Goal: Transaction & Acquisition: Purchase product/service

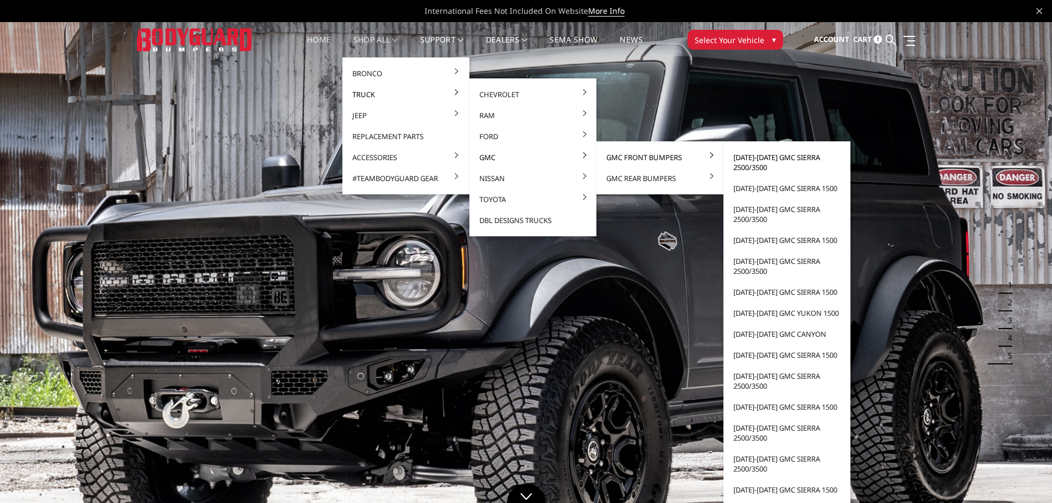
click at [774, 164] on link "[DATE]-[DATE] GMC Sierra 2500/3500" at bounding box center [787, 162] width 118 height 31
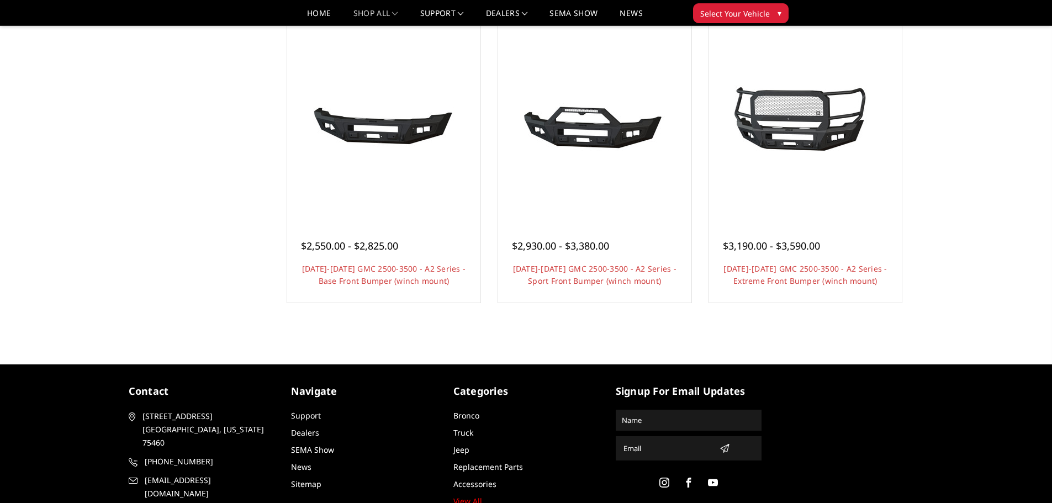
scroll to position [485, 0]
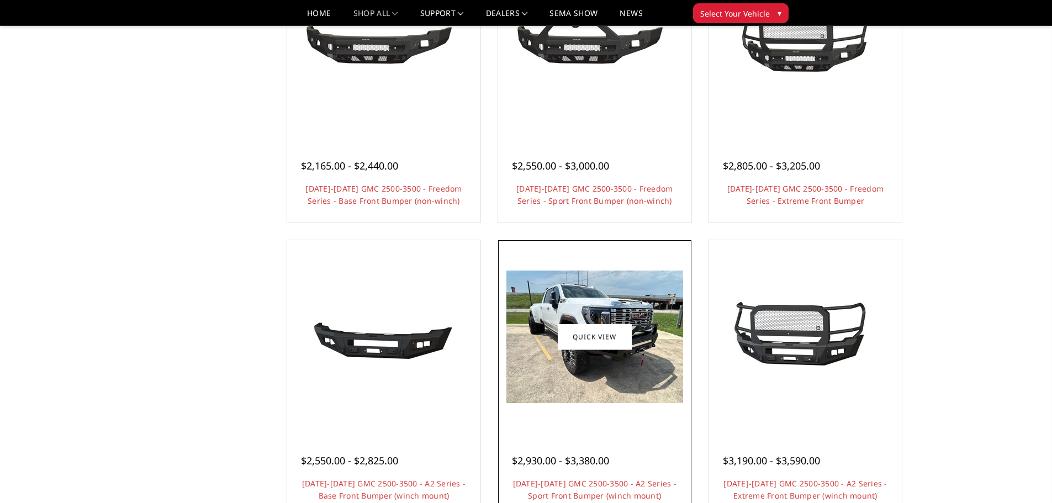
click at [578, 366] on img at bounding box center [594, 337] width 177 height 133
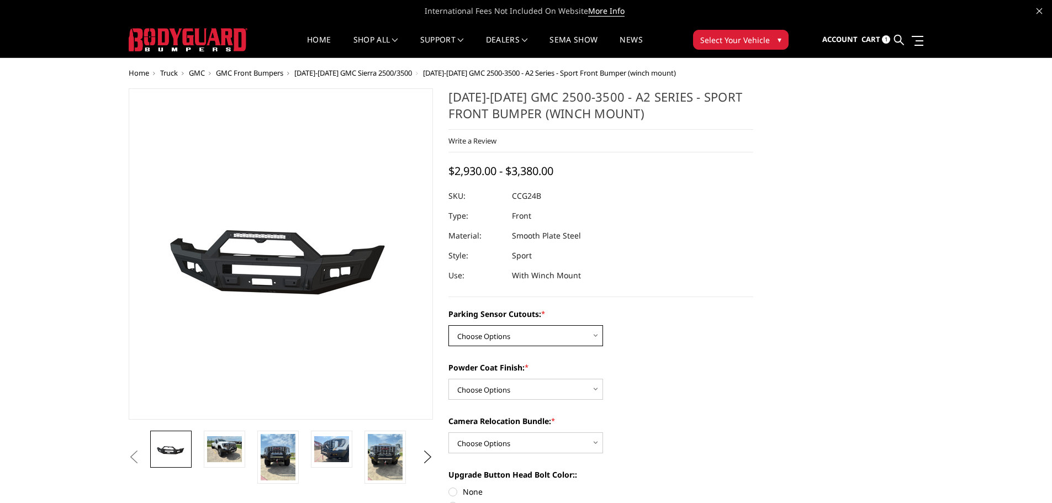
click at [540, 332] on select "Choose Options No - Without Parking Sensor Cutouts Yes - With Parking Sensor Cu…" at bounding box center [525, 335] width 155 height 21
click at [448, 325] on select "Choose Options No - Without Parking Sensor Cutouts Yes - With Parking Sensor Cu…" at bounding box center [525, 335] width 155 height 21
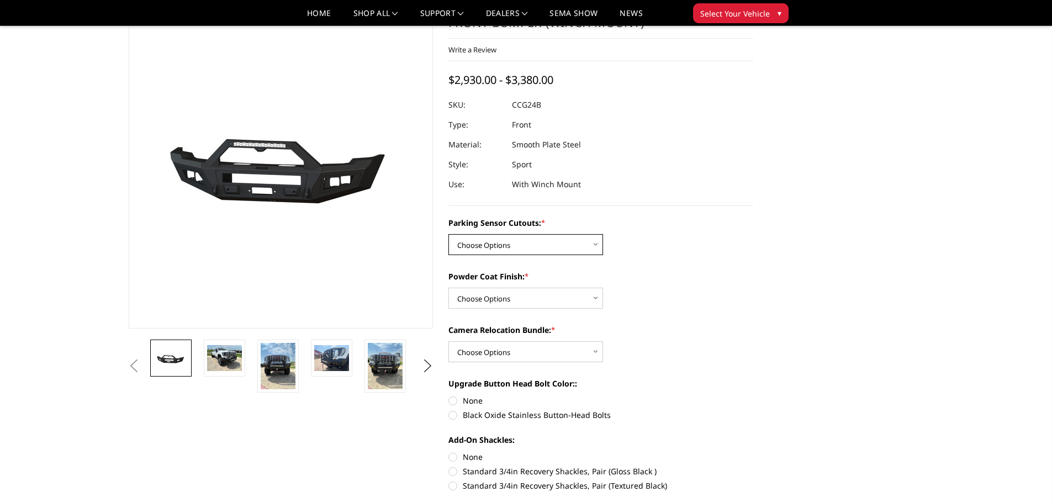
scroll to position [110, 0]
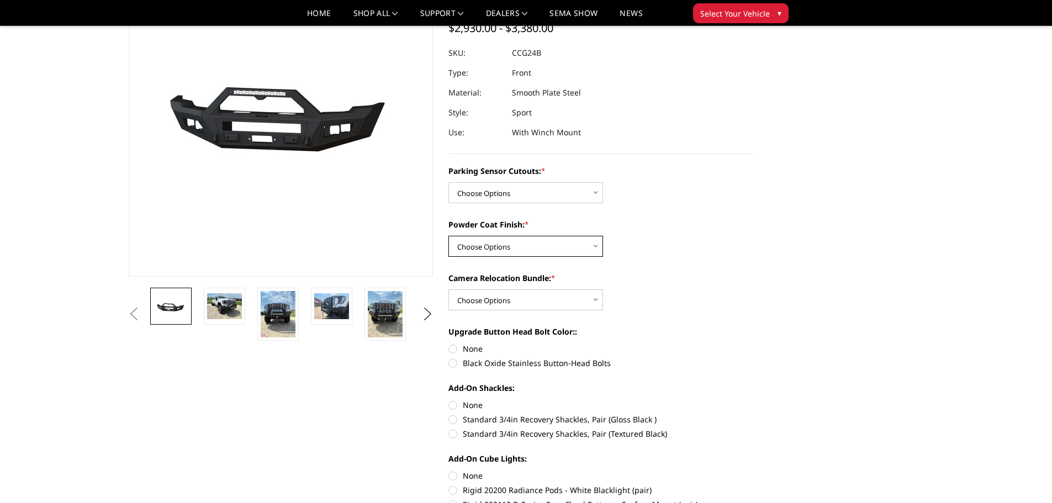
click at [489, 240] on select "Choose Options Bare Metal Textured Black Powder Coat" at bounding box center [525, 246] width 155 height 21
click at [448, 236] on select "Choose Options Bare Metal Textured Black Powder Coat" at bounding box center [525, 246] width 155 height 21
click at [532, 297] on select "Choose Options WITH Camera Relocation Bundle WITHOUT Camera Relocation Bundle" at bounding box center [525, 299] width 155 height 21
click at [448, 289] on select "Choose Options WITH Camera Relocation Bundle WITHOUT Camera Relocation Bundle" at bounding box center [525, 299] width 155 height 21
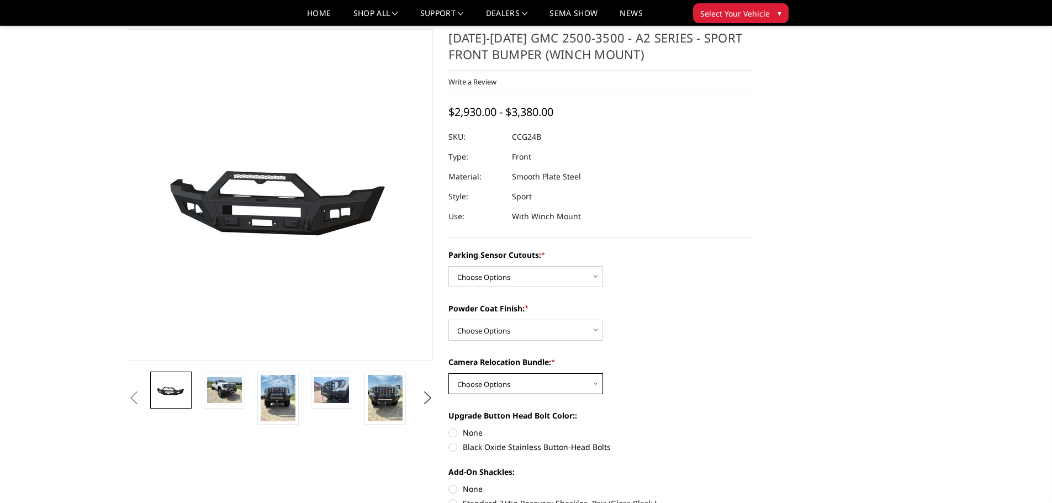
scroll to position [0, 0]
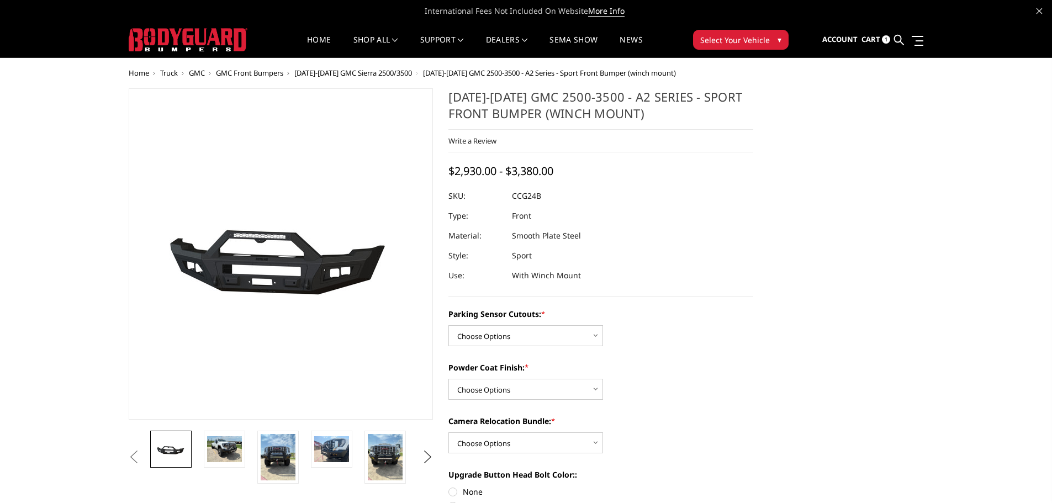
click at [434, 455] on button "Next" at bounding box center [427, 457] width 17 height 17
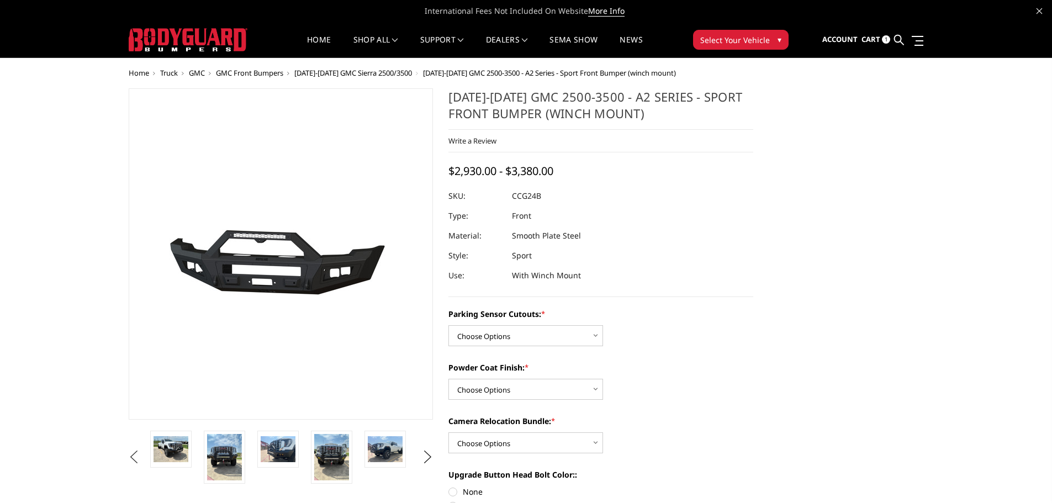
click at [138, 455] on button "Previous" at bounding box center [134, 457] width 17 height 17
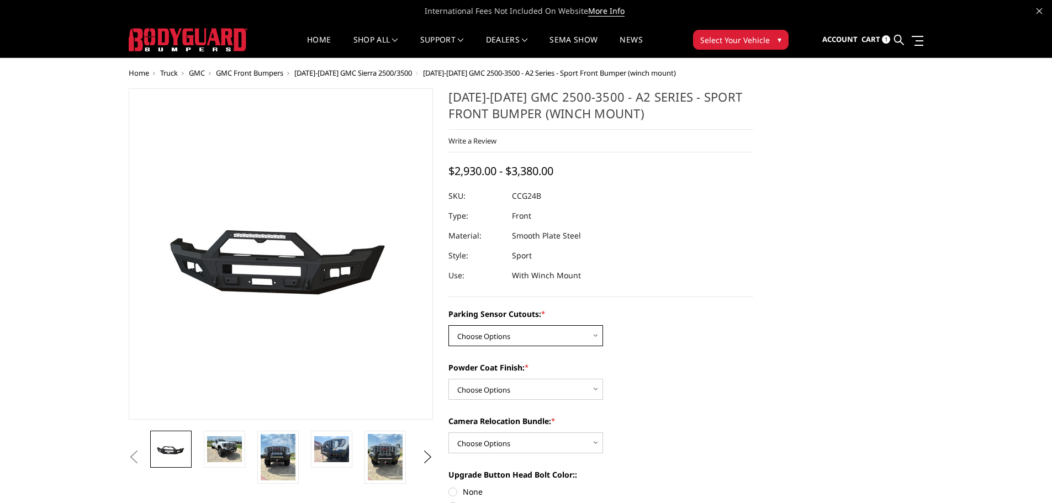
click at [558, 340] on select "Choose Options No - Without Parking Sensor Cutouts Yes - With Parking Sensor Cu…" at bounding box center [525, 335] width 155 height 21
click at [448, 325] on select "Choose Options No - Without Parking Sensor Cutouts Yes - With Parking Sensor Cu…" at bounding box center [525, 335] width 155 height 21
click at [555, 330] on select "Choose Options No - Without Parking Sensor Cutouts Yes - With Parking Sensor Cu…" at bounding box center [525, 335] width 155 height 21
click at [448, 325] on select "Choose Options No - Without Parking Sensor Cutouts Yes - With Parking Sensor Cu…" at bounding box center [525, 335] width 155 height 21
click at [530, 375] on div "Powder Coat Finish: * Choose Options Bare Metal Textured Black Powder Coat" at bounding box center [600, 381] width 305 height 38
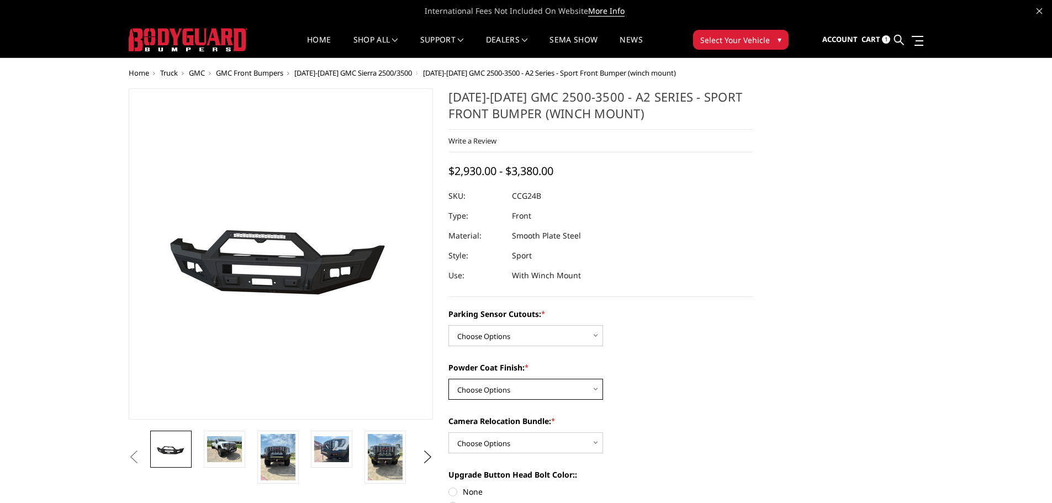
click at [531, 381] on select "Choose Options Bare Metal Textured Black Powder Coat" at bounding box center [525, 389] width 155 height 21
click at [593, 343] on select "Choose Options No - Without Parking Sensor Cutouts Yes - With Parking Sensor Cu…" at bounding box center [525, 335] width 155 height 21
select select "2151"
click at [448, 325] on select "Choose Options No - Without Parking Sensor Cutouts Yes - With Parking Sensor Cu…" at bounding box center [525, 335] width 155 height 21
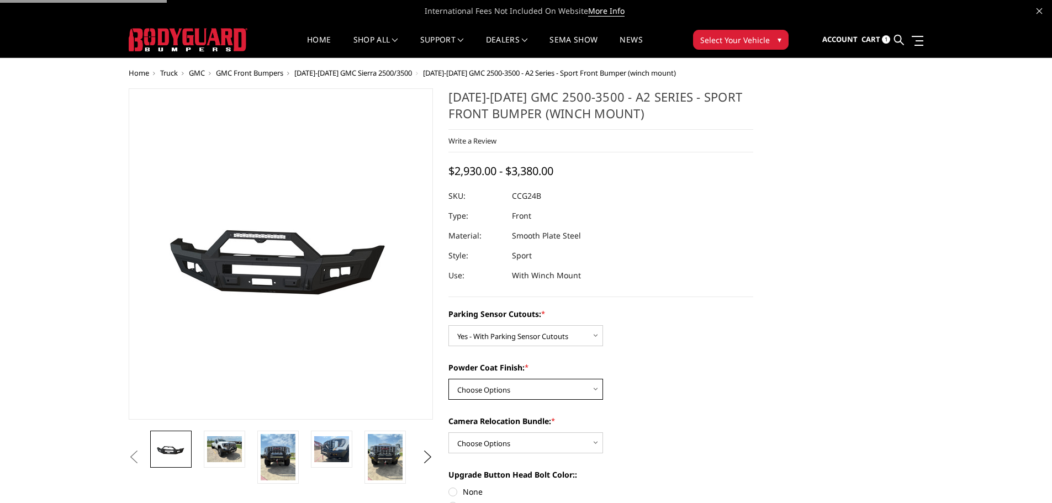
click at [542, 396] on select "Choose Options Bare Metal Textured Black Powder Coat" at bounding box center [525, 389] width 155 height 21
select select "2152"
click at [448, 379] on select "Choose Options Bare Metal Textured Black Powder Coat" at bounding box center [525, 389] width 155 height 21
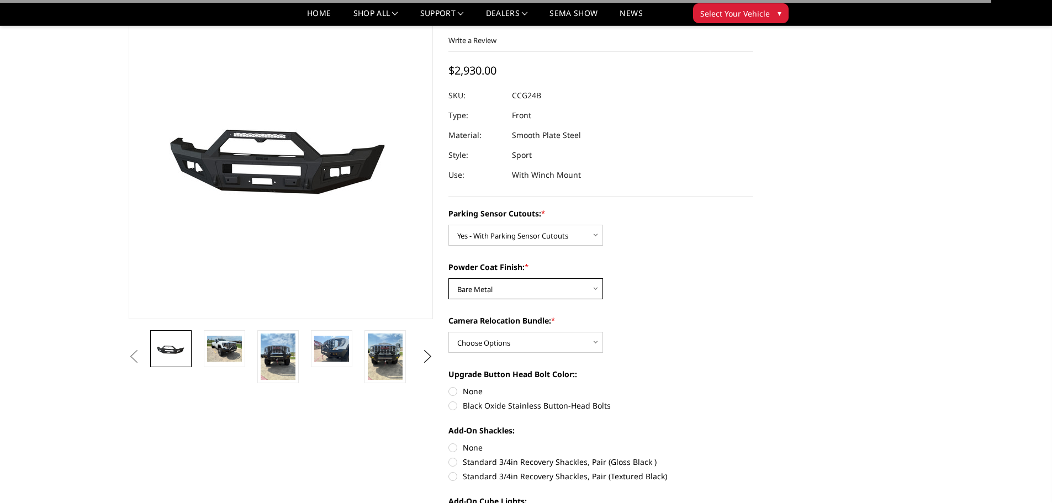
scroll to position [166, 0]
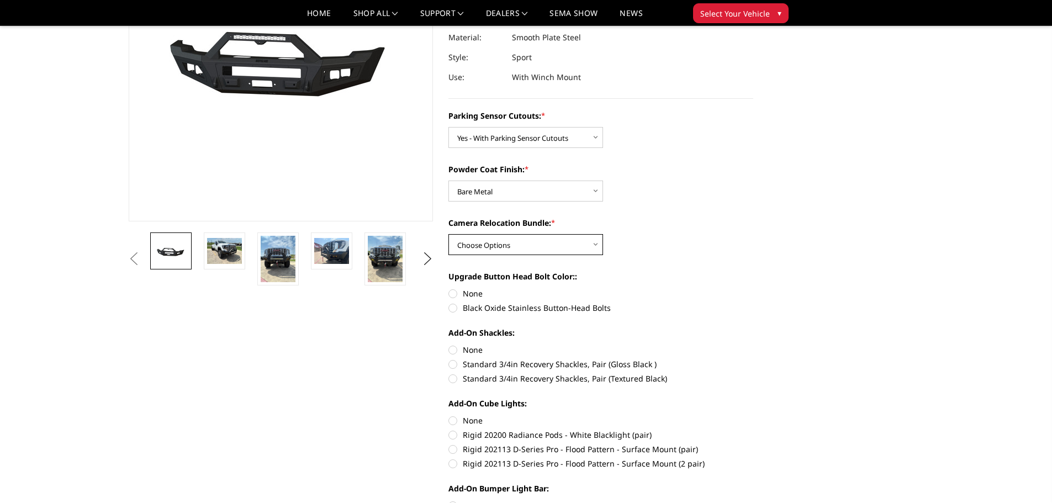
click at [558, 246] on select "Choose Options WITH Camera Relocation Bundle WITHOUT Camera Relocation Bundle" at bounding box center [525, 244] width 155 height 21
select select "2154"
click at [448, 234] on select "Choose Options WITH Camera Relocation Bundle WITHOUT Camera Relocation Bundle" at bounding box center [525, 244] width 155 height 21
click at [450, 289] on label "None" at bounding box center [600, 294] width 305 height 12
click at [449, 288] on input "None" at bounding box center [448, 288] width 1 height 1
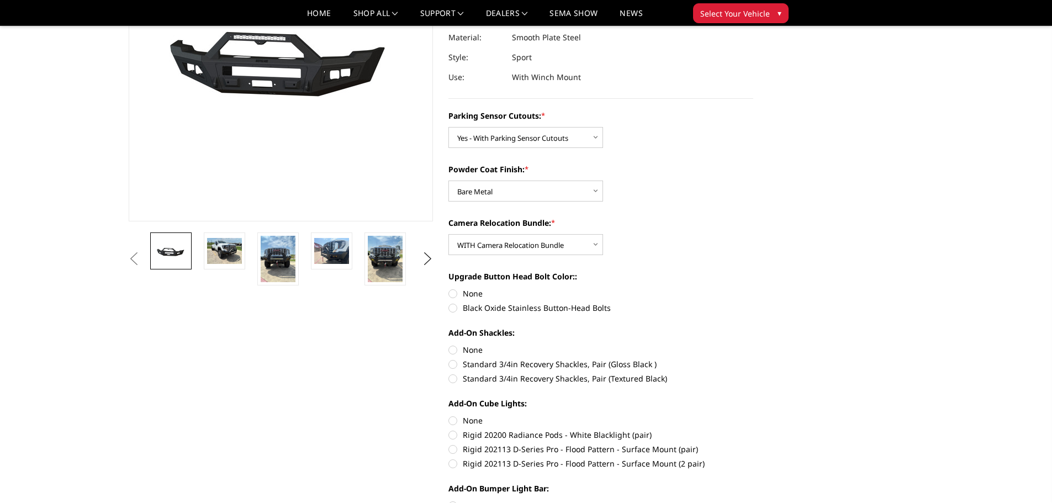
radio input "true"
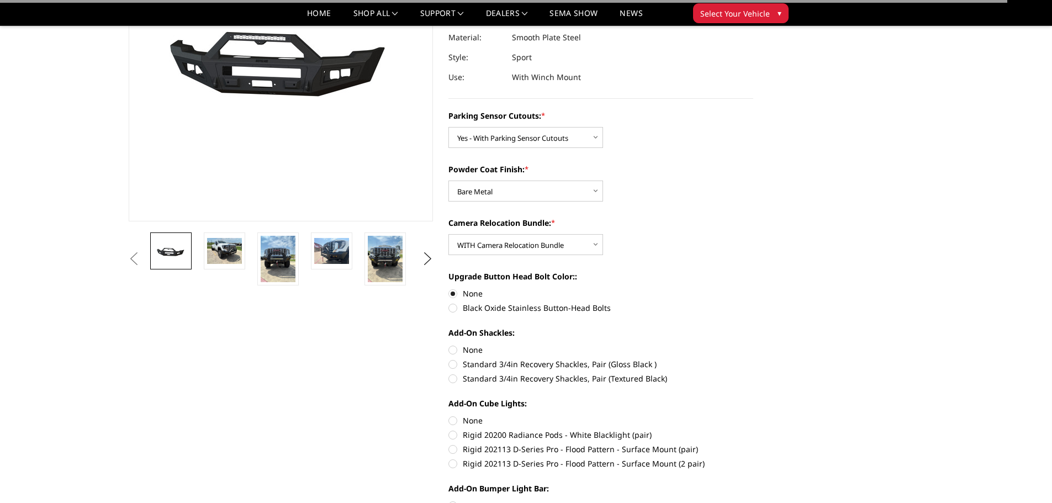
click at [453, 346] on label "None" at bounding box center [600, 350] width 305 height 12
click at [449, 345] on input "None" at bounding box center [448, 344] width 1 height 1
radio input "true"
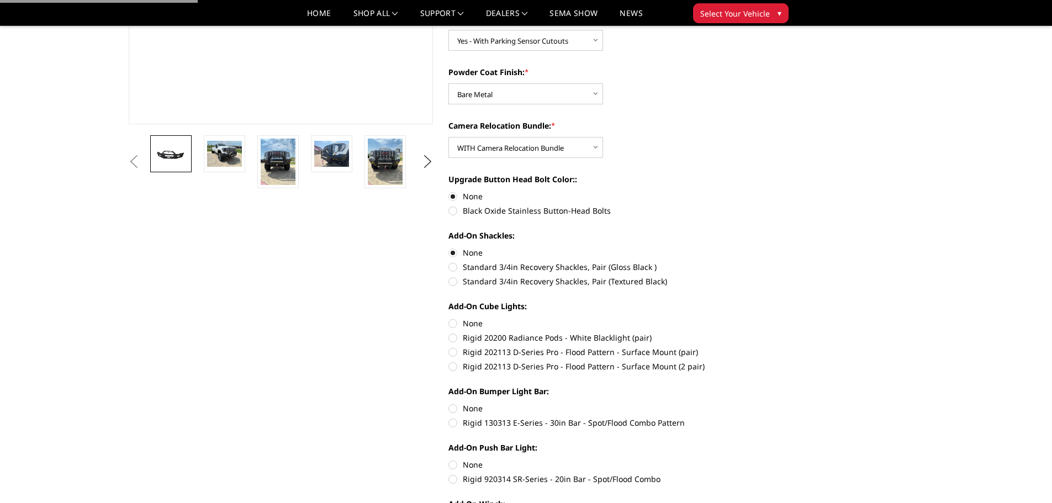
scroll to position [276, 0]
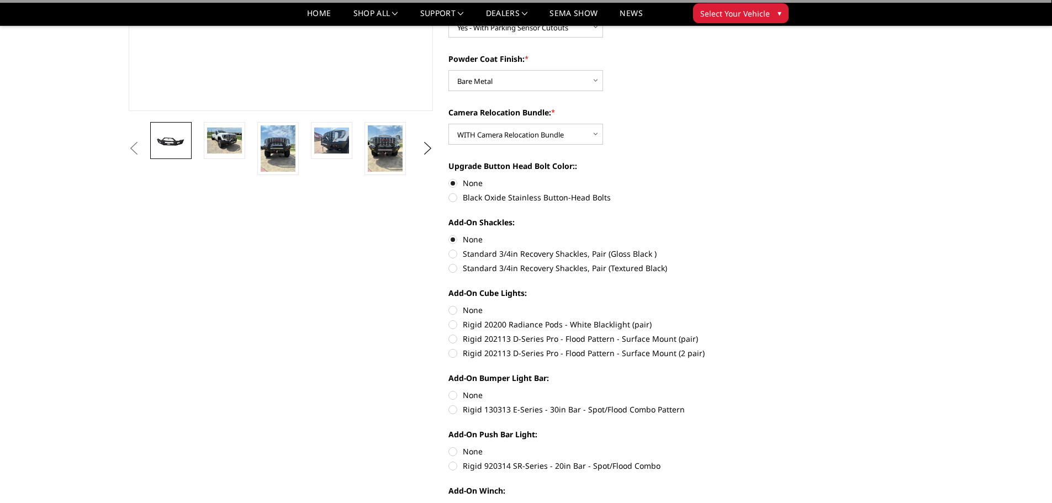
click at [456, 309] on label "None" at bounding box center [600, 310] width 305 height 12
click at [449, 305] on input "None" at bounding box center [448, 304] width 1 height 1
radio input "true"
click at [455, 394] on label "None" at bounding box center [600, 395] width 305 height 12
click at [449, 390] on input "None" at bounding box center [448, 389] width 1 height 1
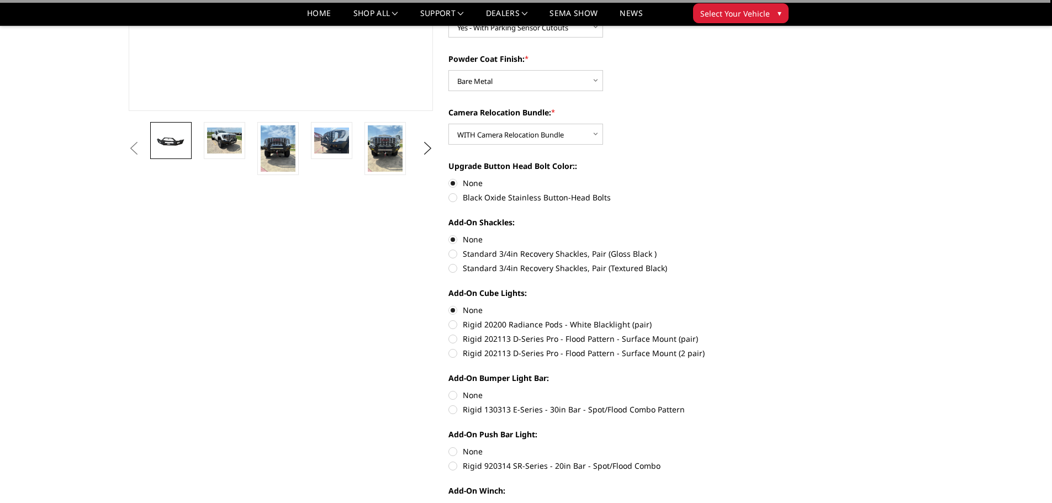
radio input "true"
click at [452, 447] on label "None" at bounding box center [600, 452] width 305 height 12
click at [449, 446] on input "None" at bounding box center [448, 446] width 1 height 1
radio input "true"
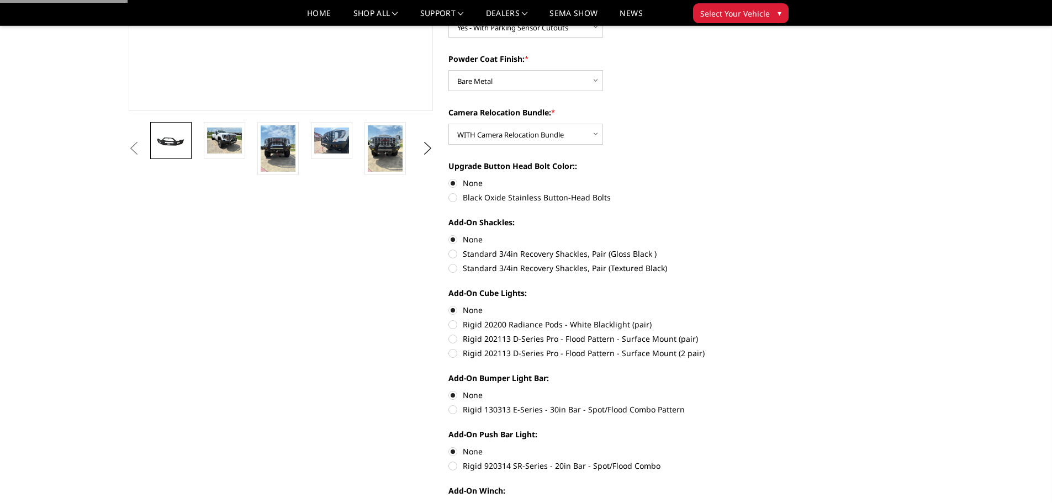
scroll to position [331, 0]
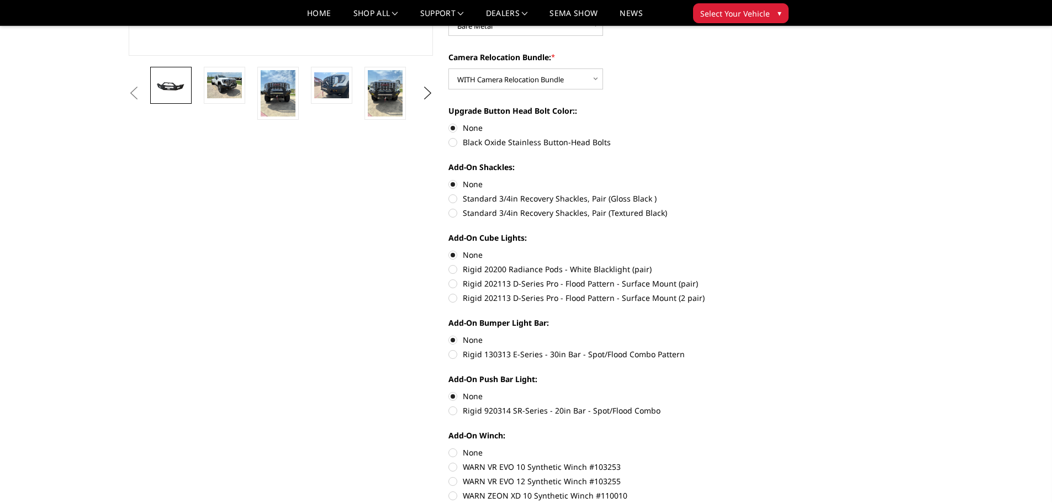
click at [448, 450] on section "[DATE]-[DATE] GMC 2500-3500 - A2 Series - Sport Front Bumper (winch mount) Writ…" at bounding box center [601, 196] width 320 height 944
click at [458, 452] on label "None" at bounding box center [600, 453] width 305 height 12
click at [449, 447] on input "None" at bounding box center [448, 447] width 1 height 1
radio input "true"
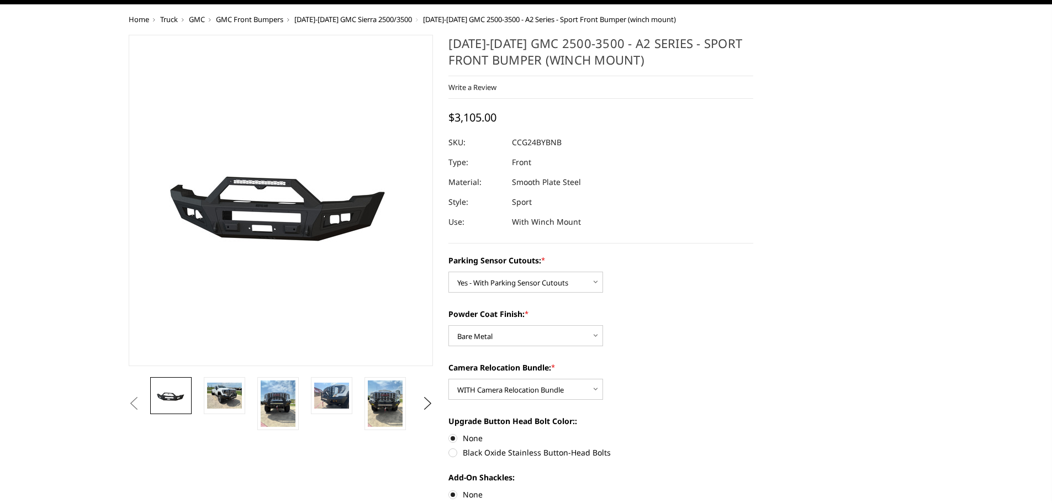
scroll to position [0, 0]
